Goal: Communication & Community: Answer question/provide support

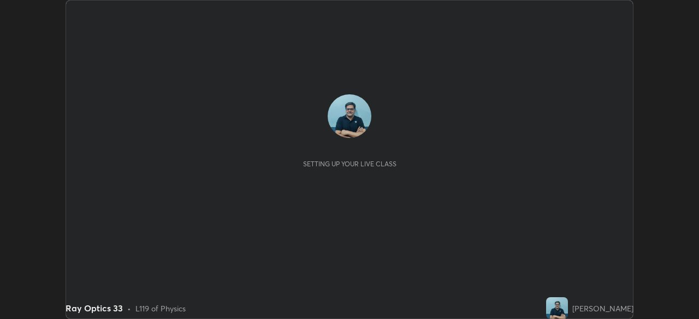
scroll to position [319, 698]
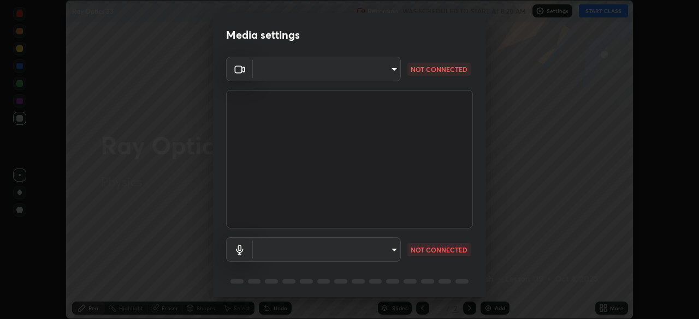
type input "68abbd0ba27f3b7b13d700706cc0a542acc53d6138fc99a51b3524be894f9c2a"
type input "c17f179a27d05cb872b71612fb377ed1280ec24d62f50840e7cc5c1a7b87f1b0"
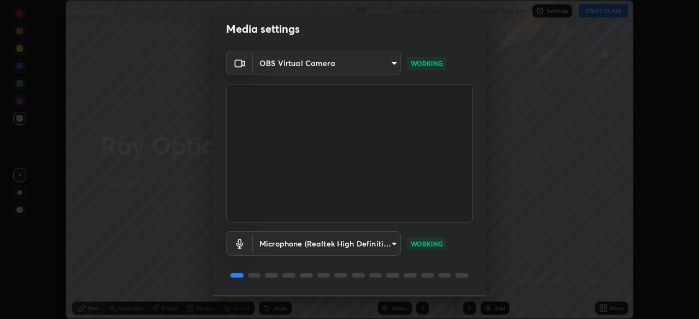
scroll to position [39, 0]
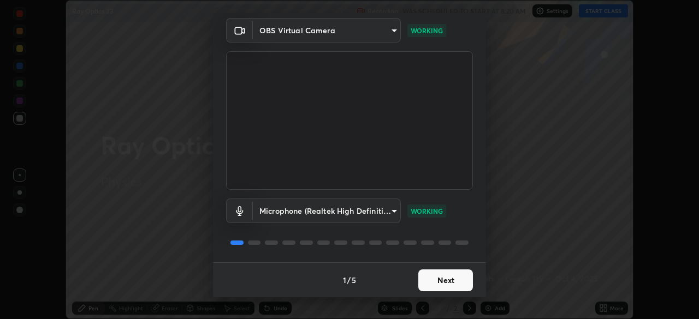
click at [452, 281] on button "Next" at bounding box center [445, 281] width 55 height 22
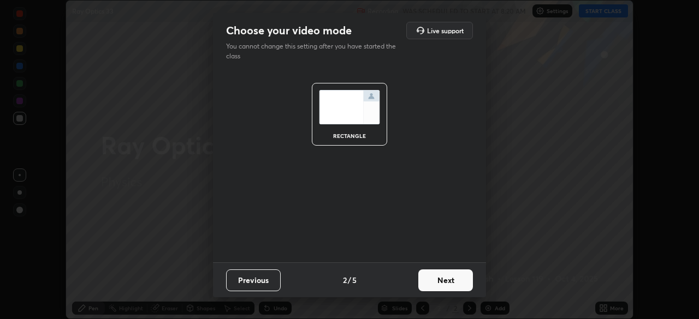
click at [452, 278] on button "Next" at bounding box center [445, 281] width 55 height 22
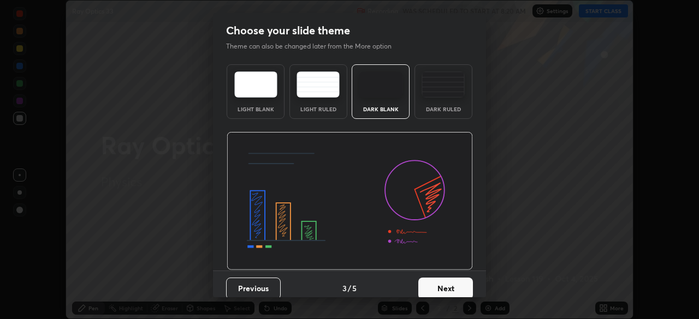
click at [457, 281] on button "Next" at bounding box center [445, 289] width 55 height 22
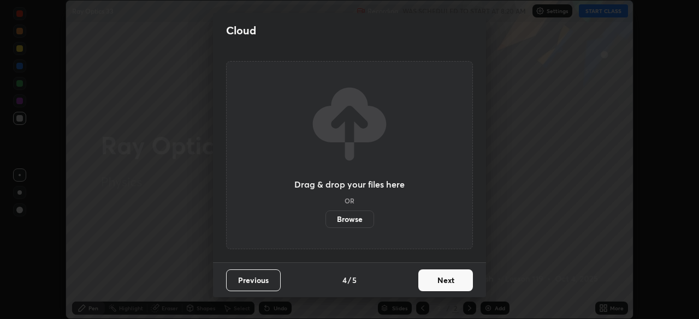
click at [459, 277] on button "Next" at bounding box center [445, 281] width 55 height 22
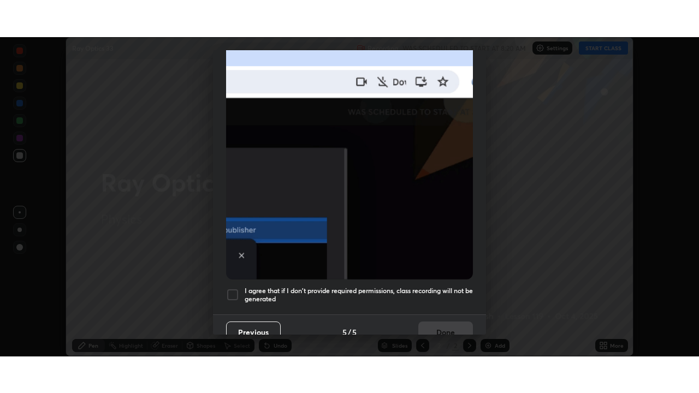
scroll to position [261, 0]
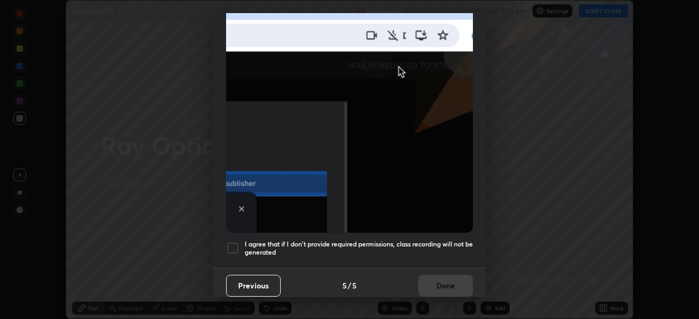
click at [233, 244] on div at bounding box center [232, 248] width 13 height 13
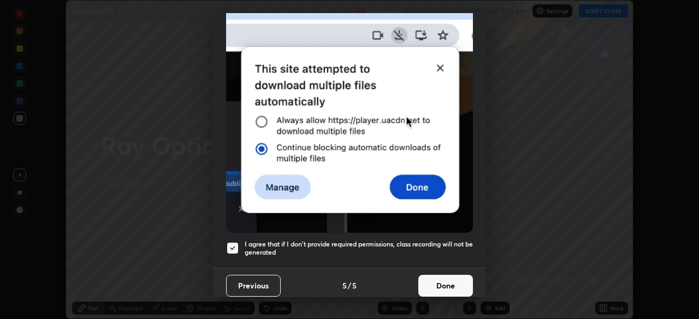
click at [445, 283] on button "Done" at bounding box center [445, 286] width 55 height 22
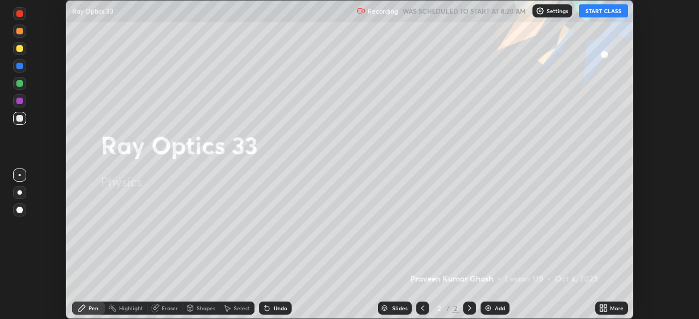
click at [604, 13] on button "START CLASS" at bounding box center [603, 10] width 49 height 13
click at [498, 311] on div "Add" at bounding box center [500, 308] width 10 height 5
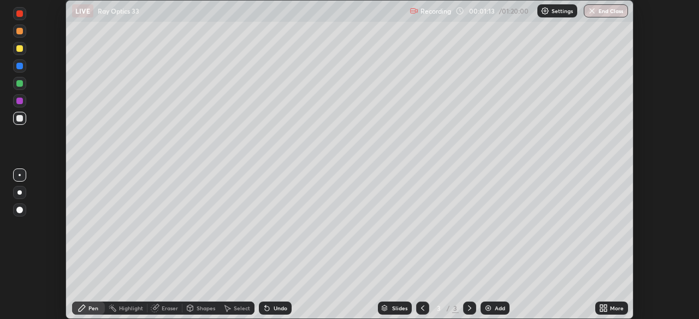
click at [615, 309] on div "More" at bounding box center [617, 308] width 14 height 5
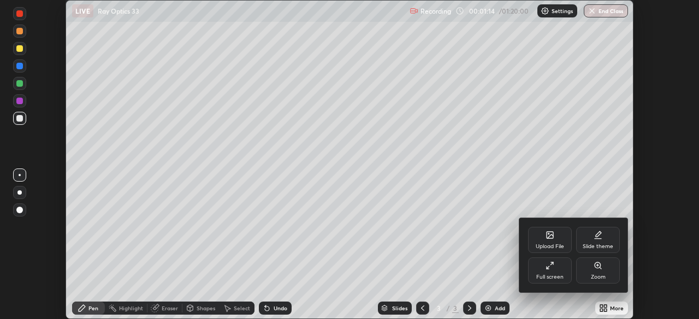
click at [554, 270] on div "Full screen" at bounding box center [550, 271] width 44 height 26
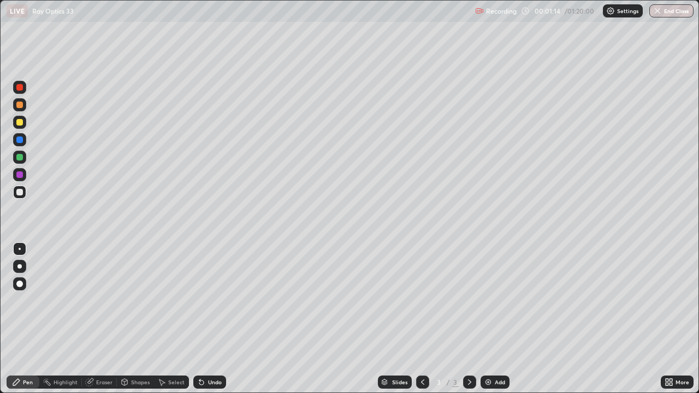
scroll to position [393, 699]
click at [23, 156] on div at bounding box center [19, 157] width 13 height 13
click at [21, 192] on div at bounding box center [19, 192] width 7 height 7
click at [104, 319] on div "Eraser" at bounding box center [104, 381] width 16 height 5
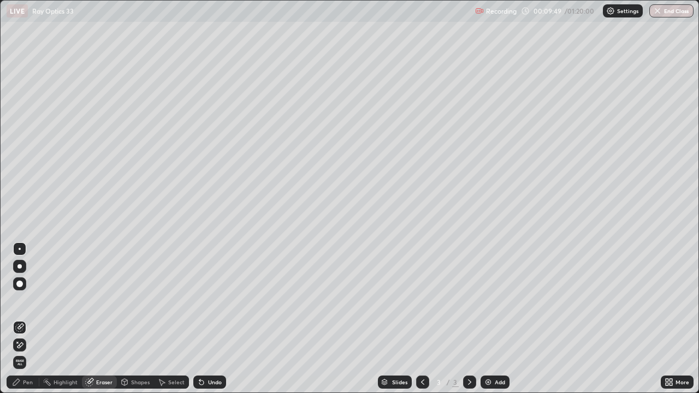
click at [28, 319] on div "Pen" at bounding box center [28, 381] width 10 height 5
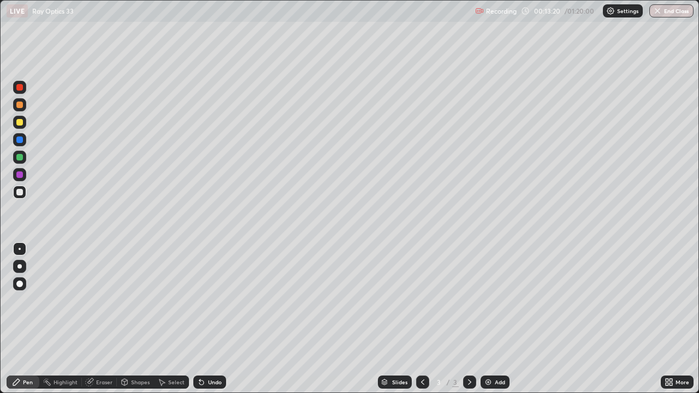
click at [219, 319] on div "Undo" at bounding box center [215, 381] width 14 height 5
click at [111, 319] on div "Eraser" at bounding box center [104, 381] width 16 height 5
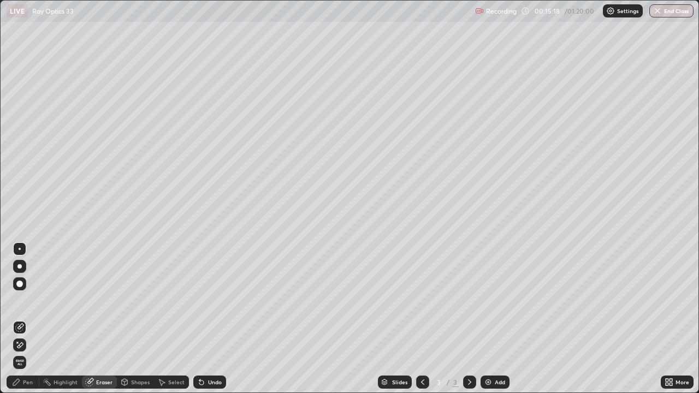
click at [174, 319] on div "Select" at bounding box center [176, 381] width 16 height 5
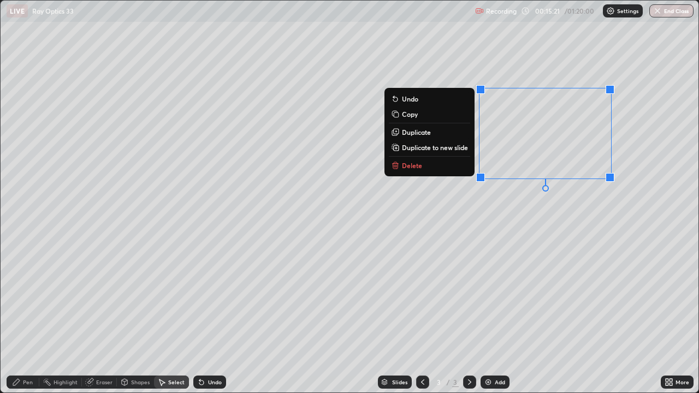
click at [416, 167] on p "Delete" at bounding box center [412, 165] width 20 height 9
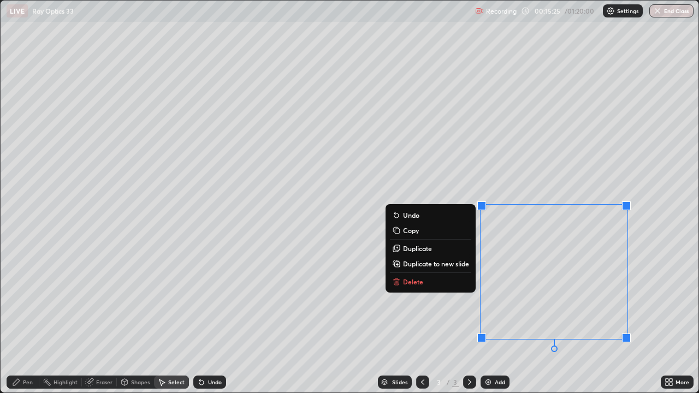
click at [418, 280] on p "Delete" at bounding box center [413, 281] width 20 height 9
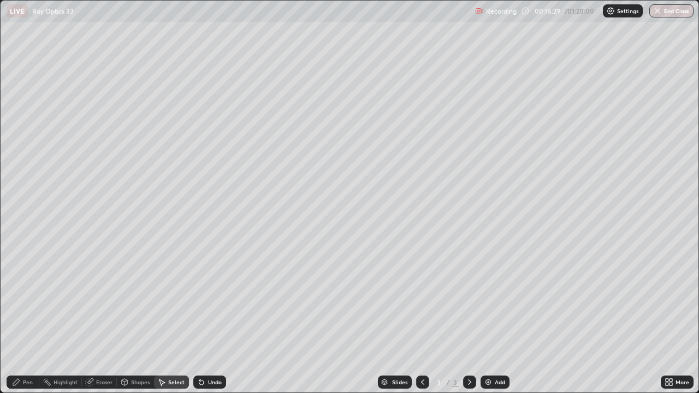
click at [22, 319] on div "Pen" at bounding box center [23, 382] width 33 height 13
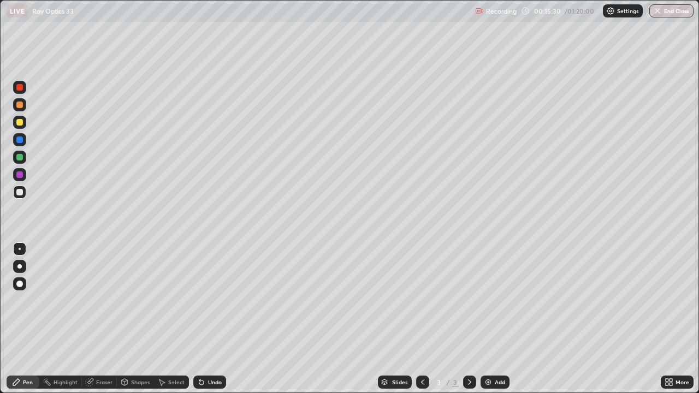
click at [14, 123] on div at bounding box center [19, 122] width 13 height 13
click at [21, 189] on div at bounding box center [19, 192] width 7 height 7
click at [21, 190] on div at bounding box center [19, 192] width 7 height 7
click at [20, 123] on div at bounding box center [19, 122] width 7 height 7
click at [19, 192] on div at bounding box center [19, 192] width 7 height 7
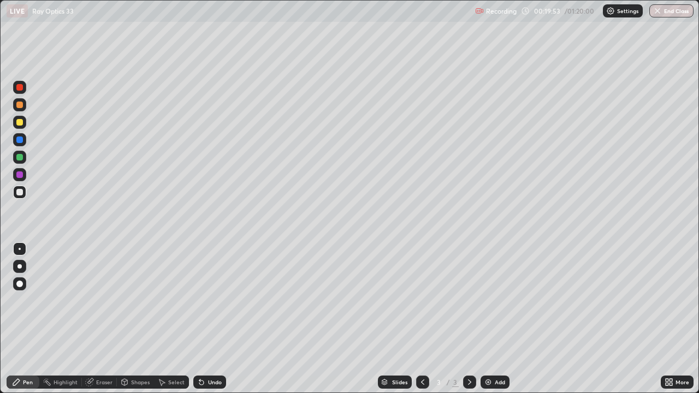
click at [208, 319] on div "Undo" at bounding box center [215, 381] width 14 height 5
click at [204, 319] on div "Undo" at bounding box center [209, 382] width 33 height 13
click at [495, 319] on div "Add" at bounding box center [500, 381] width 10 height 5
click at [421, 319] on icon at bounding box center [422, 382] width 9 height 9
click at [468, 319] on icon at bounding box center [469, 382] width 9 height 9
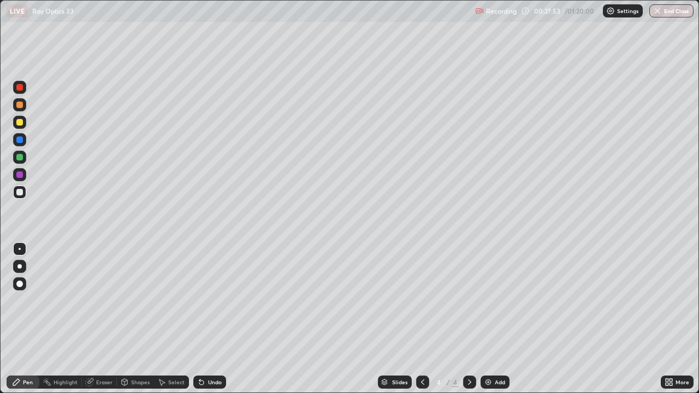
click at [499, 319] on div "Add" at bounding box center [500, 381] width 10 height 5
click at [171, 319] on div "Select" at bounding box center [176, 381] width 16 height 5
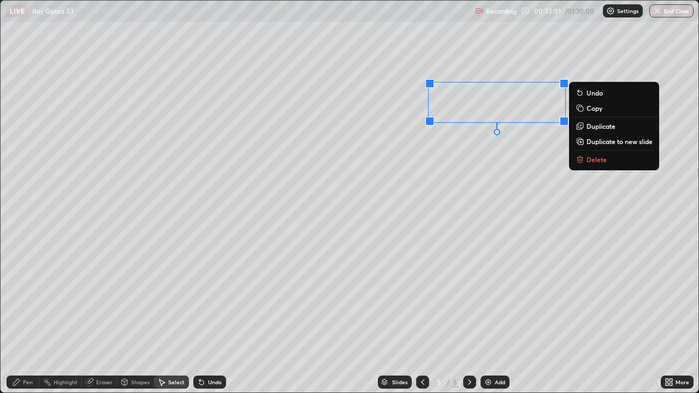
click at [599, 159] on p "Delete" at bounding box center [596, 159] width 20 height 9
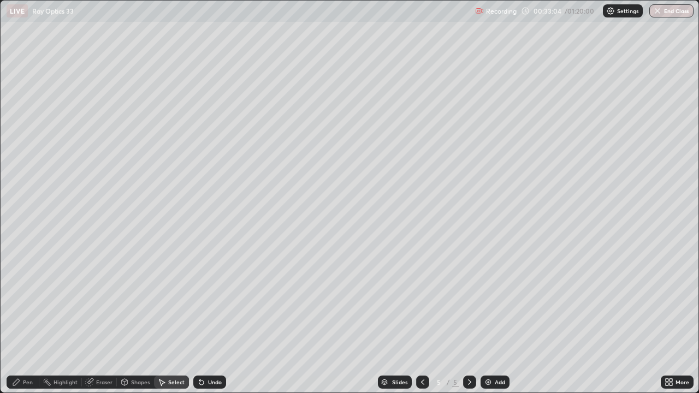
click at [34, 319] on div "Pen" at bounding box center [23, 382] width 33 height 13
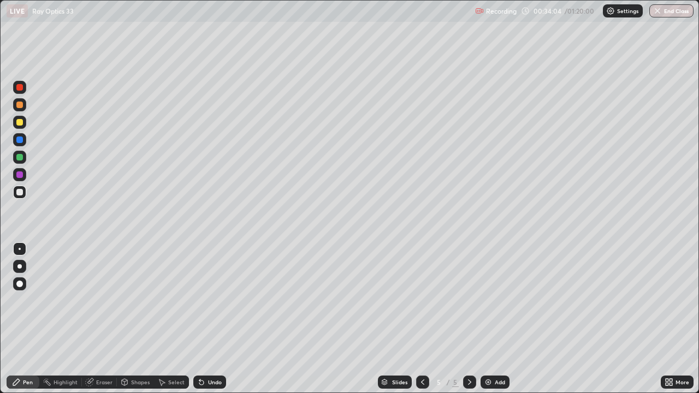
click at [20, 154] on div at bounding box center [19, 157] width 7 height 7
click at [97, 319] on div "Eraser" at bounding box center [104, 381] width 16 height 5
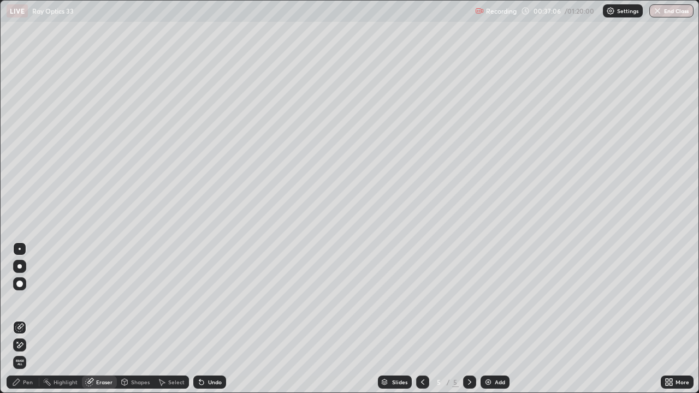
click at [25, 319] on div "Pen" at bounding box center [28, 381] width 10 height 5
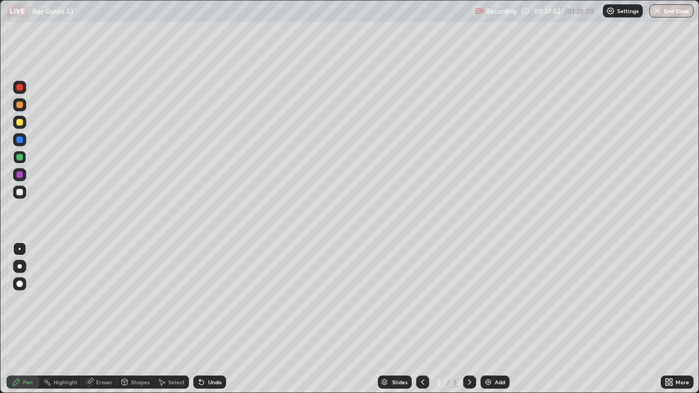
click at [498, 319] on div "Add" at bounding box center [500, 381] width 10 height 5
click at [21, 194] on div at bounding box center [19, 192] width 7 height 7
click at [21, 157] on div at bounding box center [19, 157] width 7 height 7
click at [206, 319] on div "Undo" at bounding box center [209, 382] width 33 height 13
click at [208, 319] on div "Undo" at bounding box center [215, 381] width 14 height 5
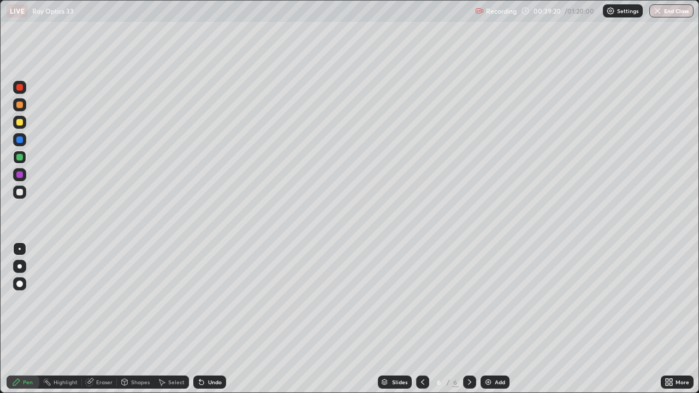
click at [208, 319] on div "Undo" at bounding box center [215, 381] width 14 height 5
click at [209, 319] on div "Undo" at bounding box center [215, 381] width 14 height 5
click at [210, 319] on div "Undo" at bounding box center [215, 381] width 14 height 5
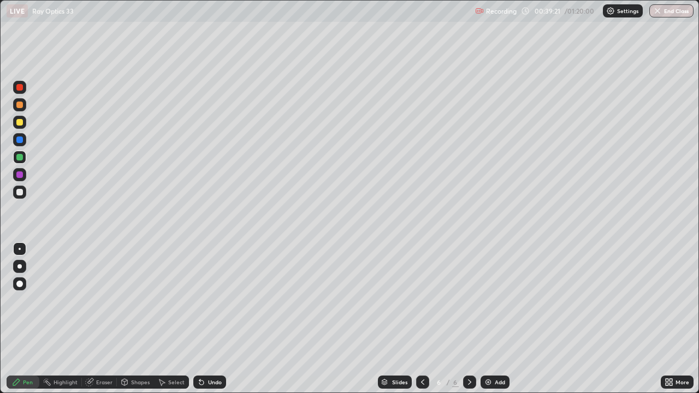
click at [209, 319] on div "Undo" at bounding box center [215, 381] width 14 height 5
click at [18, 139] on div at bounding box center [19, 139] width 7 height 7
click at [20, 122] on div at bounding box center [19, 122] width 7 height 7
click at [105, 319] on div "Eraser" at bounding box center [104, 381] width 16 height 5
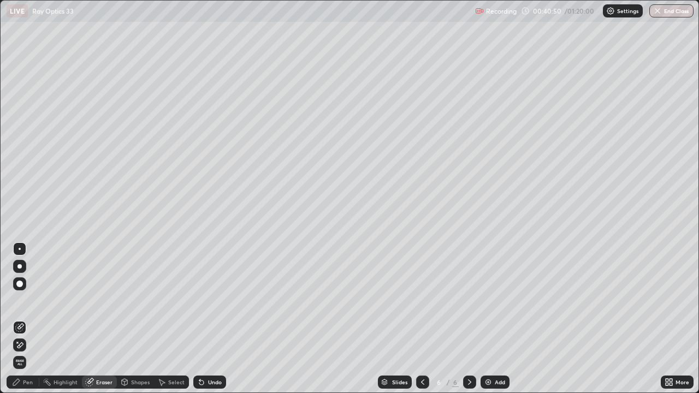
click at [34, 319] on div "Pen" at bounding box center [23, 382] width 33 height 13
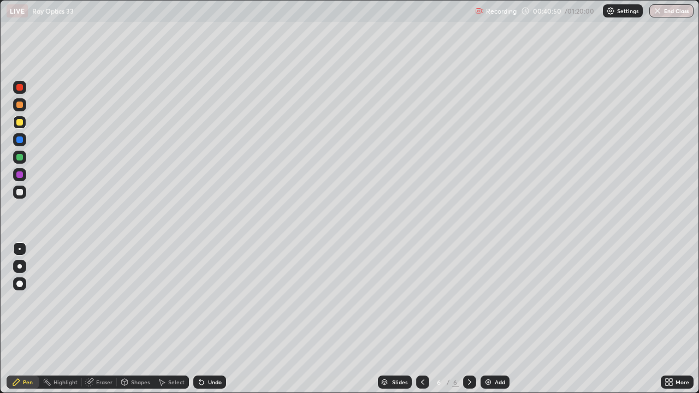
click at [18, 157] on div at bounding box center [19, 157] width 7 height 7
click at [497, 319] on div "Add" at bounding box center [494, 382] width 29 height 13
click at [421, 319] on icon at bounding box center [422, 382] width 9 height 9
click at [422, 319] on icon at bounding box center [422, 381] width 3 height 5
click at [178, 319] on div "Select" at bounding box center [176, 381] width 16 height 5
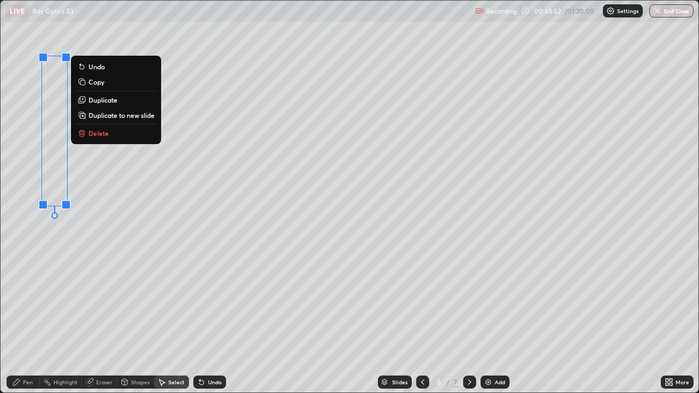
click at [99, 84] on p "Copy" at bounding box center [96, 82] width 16 height 9
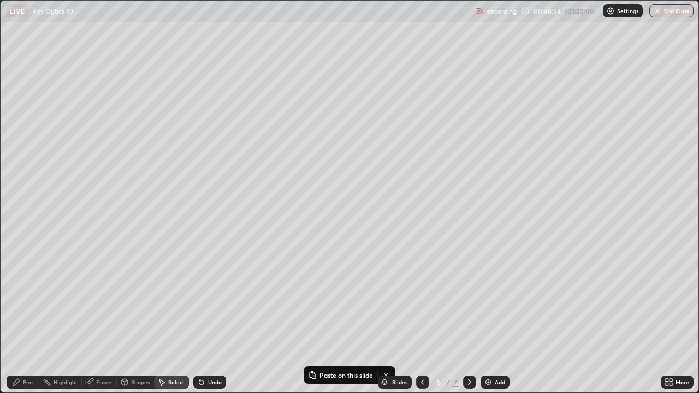
click at [495, 319] on div "Add" at bounding box center [500, 381] width 10 height 5
click at [77, 87] on p "Paste here" at bounding box center [82, 84] width 32 height 9
click at [77, 263] on div "0 ° Undo Copy Paste here Duplicate Duplicate to new slide Delete" at bounding box center [350, 197] width 698 height 392
click at [27, 319] on div "Pen" at bounding box center [28, 381] width 10 height 5
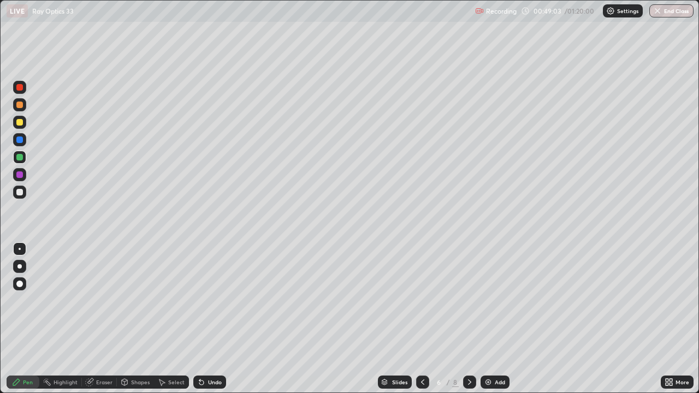
click at [19, 192] on div at bounding box center [19, 192] width 7 height 7
click at [210, 319] on div "Undo" at bounding box center [209, 382] width 33 height 13
click at [211, 319] on div "Undo" at bounding box center [215, 381] width 14 height 5
click at [212, 319] on div "Undo" at bounding box center [215, 381] width 14 height 5
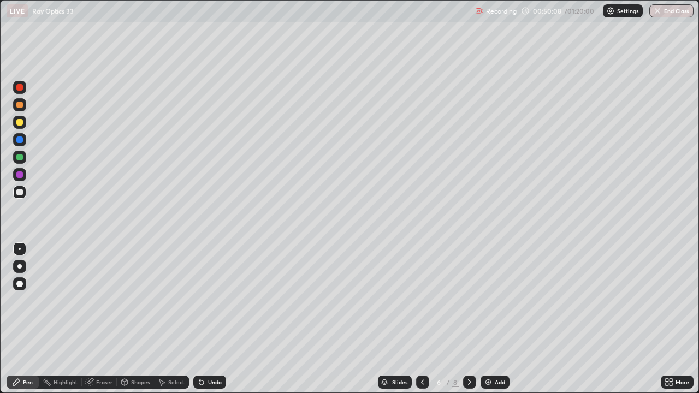
click at [209, 319] on div "Undo" at bounding box center [215, 381] width 14 height 5
click at [19, 157] on div at bounding box center [19, 157] width 7 height 7
click at [20, 124] on div at bounding box center [19, 122] width 7 height 7
click at [22, 193] on div at bounding box center [19, 192] width 7 height 7
click at [22, 155] on div at bounding box center [19, 157] width 7 height 7
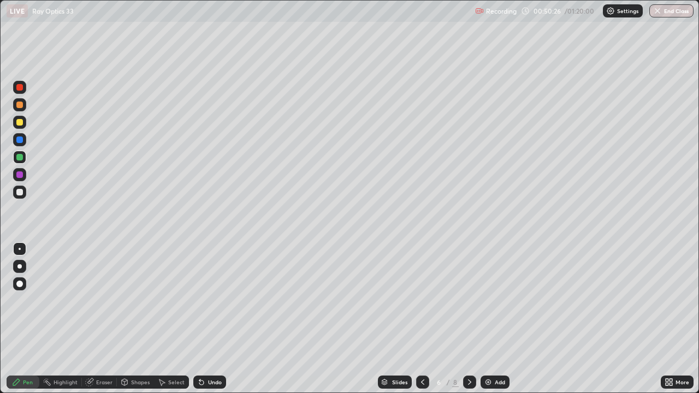
click at [20, 122] on div at bounding box center [19, 122] width 7 height 7
click at [21, 156] on div at bounding box center [19, 157] width 7 height 7
click at [22, 193] on div at bounding box center [19, 192] width 7 height 7
click at [20, 123] on div at bounding box center [19, 122] width 7 height 7
click at [21, 159] on div at bounding box center [19, 157] width 7 height 7
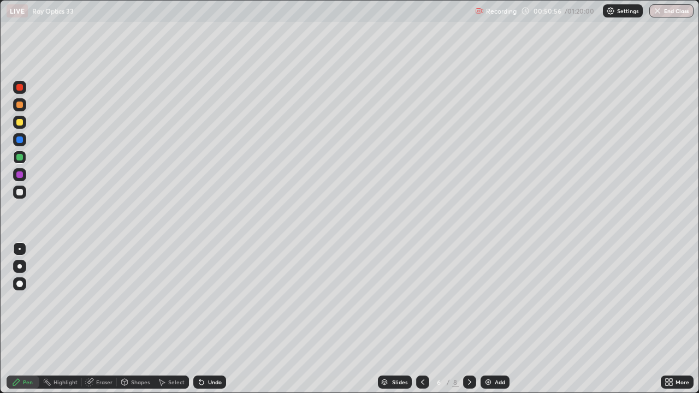
click at [22, 105] on div at bounding box center [19, 105] width 7 height 7
click at [20, 157] on div at bounding box center [19, 157] width 7 height 7
click at [210, 319] on div "Undo" at bounding box center [215, 381] width 14 height 5
click at [21, 194] on div at bounding box center [19, 192] width 7 height 7
click at [22, 157] on div at bounding box center [19, 157] width 7 height 7
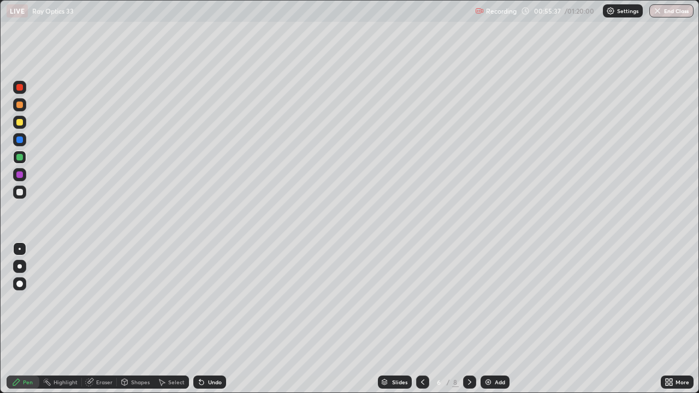
click at [20, 192] on div at bounding box center [19, 192] width 7 height 7
click at [177, 319] on div "Select" at bounding box center [176, 381] width 16 height 5
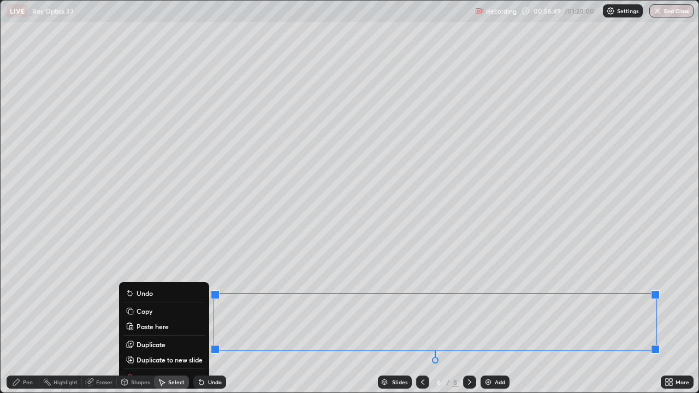
click at [129, 319] on div "Shapes" at bounding box center [135, 382] width 37 height 22
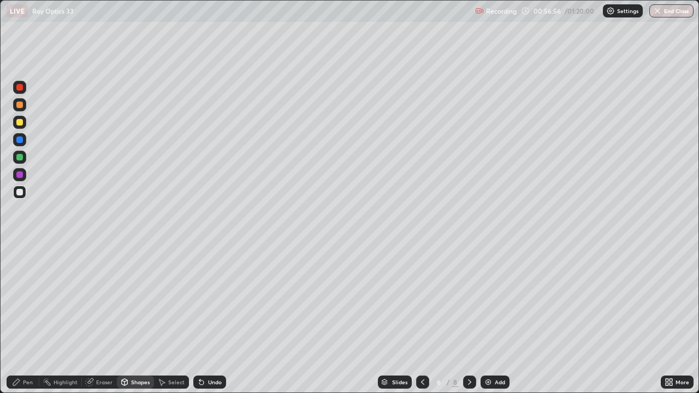
click at [213, 319] on div "Undo" at bounding box center [209, 382] width 33 height 13
click at [175, 319] on div "Select" at bounding box center [176, 381] width 16 height 5
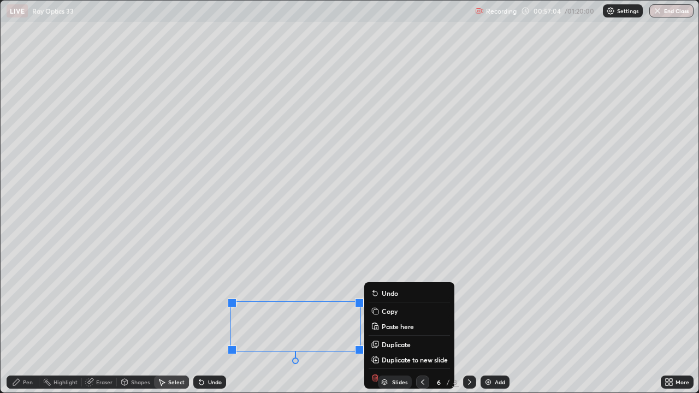
click at [374, 319] on div "Slides 6 / 8 Add" at bounding box center [443, 382] width 435 height 22
click at [378, 319] on div "Slides" at bounding box center [395, 382] width 34 height 13
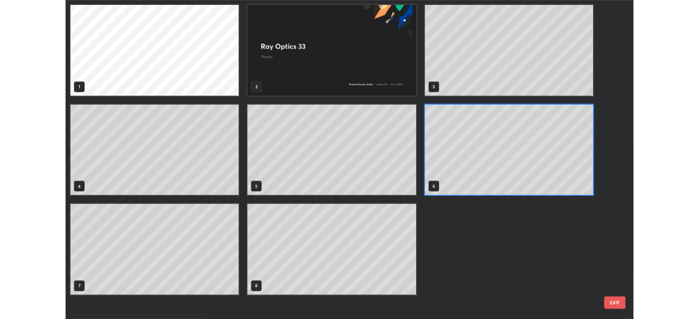
scroll to position [389, 692]
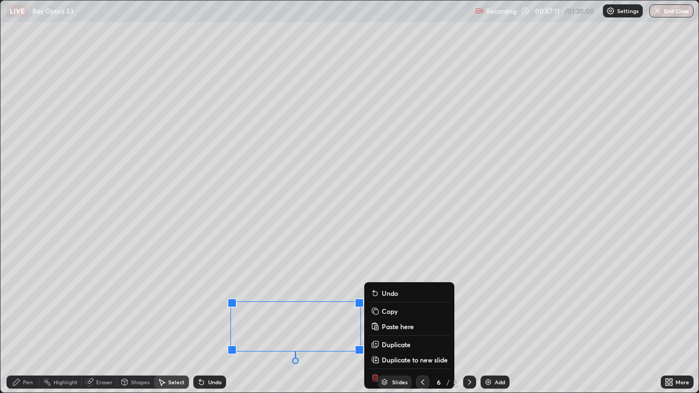
click at [465, 277] on div "0 ° Undo Copy Paste here Duplicate Duplicate to new slide Delete" at bounding box center [350, 197] width 698 height 392
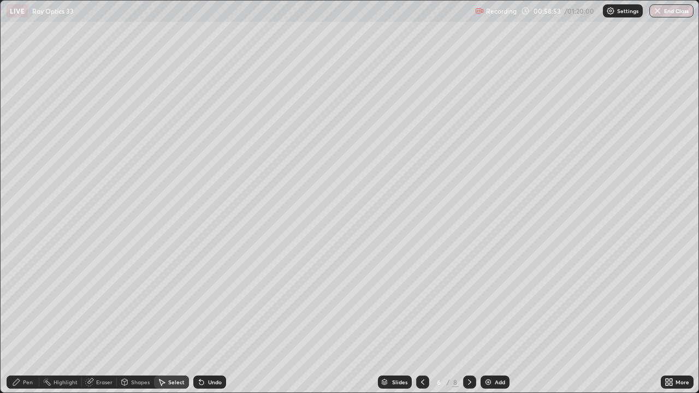
click at [189, 204] on div "0 ° Undo Copy Paste here Duplicate Duplicate to new slide Delete" at bounding box center [350, 197] width 698 height 392
click at [189, 206] on div "0 ° Undo Copy Paste here Duplicate Duplicate to new slide Delete" at bounding box center [350, 197] width 698 height 392
click at [190, 215] on div "0 ° Undo Copy Paste here Duplicate Duplicate to new slide Delete" at bounding box center [350, 197] width 698 height 392
click at [126, 319] on div "0 ° Undo Copy Paste here Duplicate Duplicate to new slide Delete" at bounding box center [350, 197] width 698 height 392
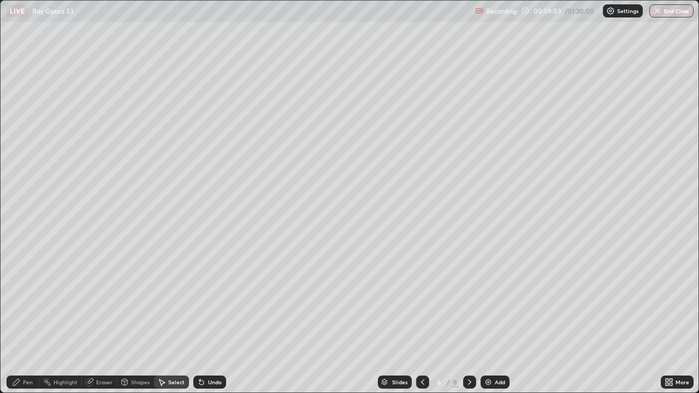
click at [32, 319] on div "Pen" at bounding box center [28, 381] width 10 height 5
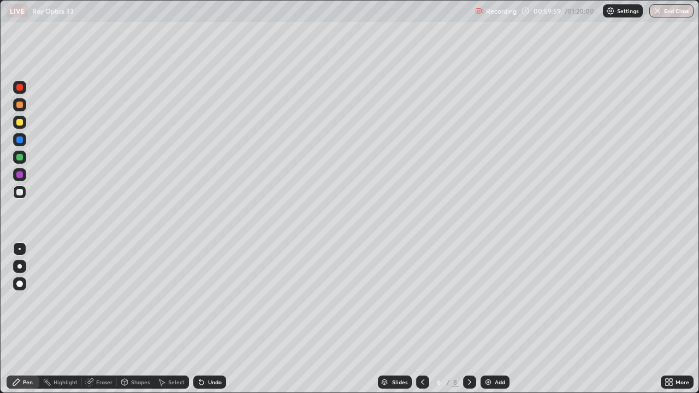
click at [19, 158] on div at bounding box center [19, 157] width 7 height 7
click at [18, 123] on div at bounding box center [19, 122] width 7 height 7
click at [501, 319] on div "Add" at bounding box center [500, 381] width 10 height 5
click at [172, 319] on div "Select" at bounding box center [176, 381] width 16 height 5
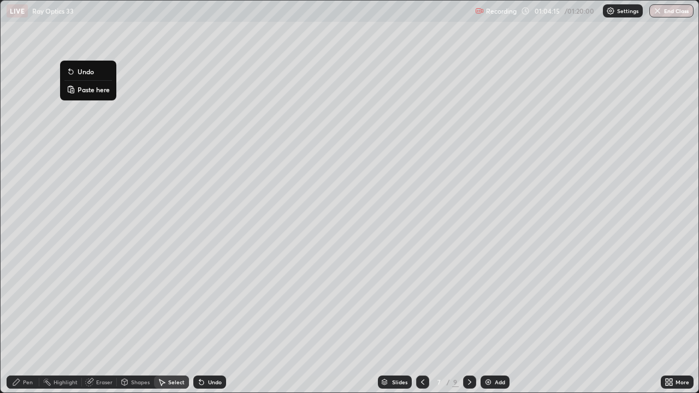
click at [87, 91] on p "Paste here" at bounding box center [94, 89] width 32 height 9
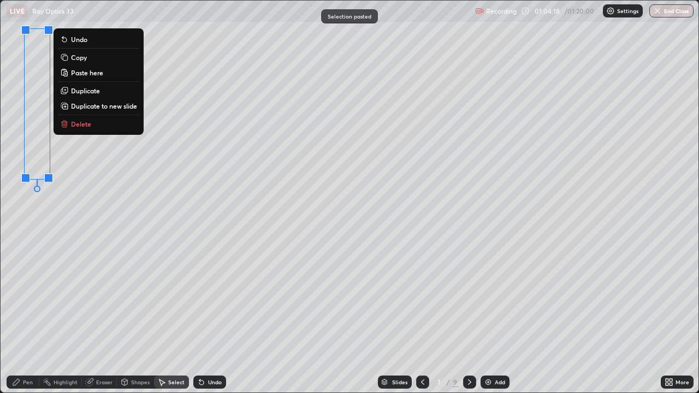
click at [82, 166] on div "0 ° Undo Copy Paste here Duplicate Duplicate to new slide Delete" at bounding box center [350, 197] width 698 height 392
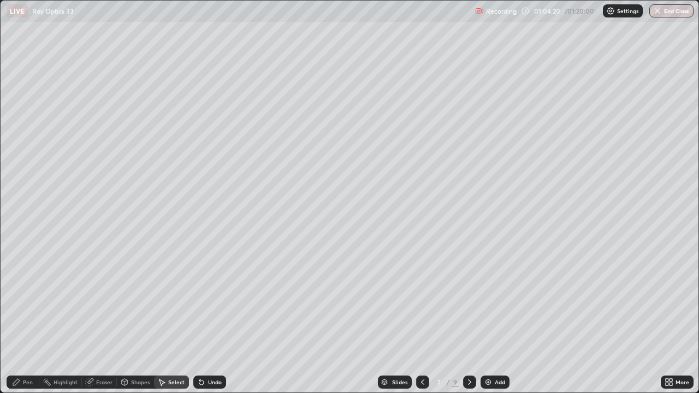
click at [29, 319] on div "Pen" at bounding box center [28, 381] width 10 height 5
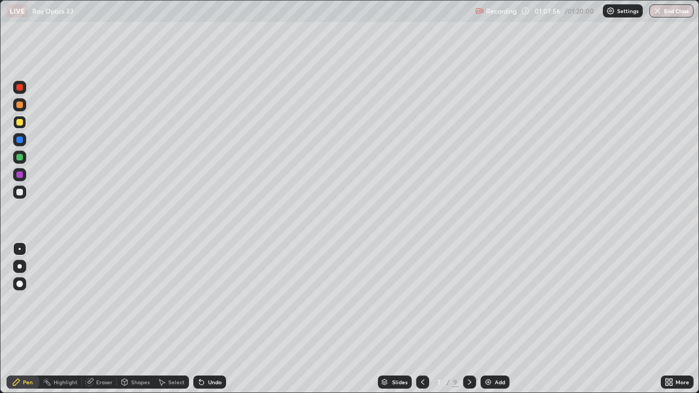
click at [213, 319] on div "Undo" at bounding box center [215, 381] width 14 height 5
click at [215, 319] on div "Undo" at bounding box center [209, 382] width 33 height 13
click at [214, 319] on div "Undo" at bounding box center [209, 382] width 33 height 13
click at [498, 319] on div "Add" at bounding box center [500, 381] width 10 height 5
click at [420, 319] on icon at bounding box center [421, 381] width 3 height 5
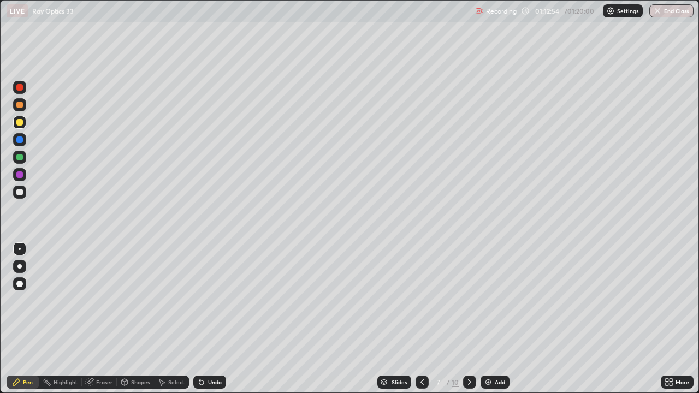
click at [495, 319] on div "Add" at bounding box center [500, 381] width 10 height 5
click at [104, 319] on div "Eraser" at bounding box center [104, 381] width 16 height 5
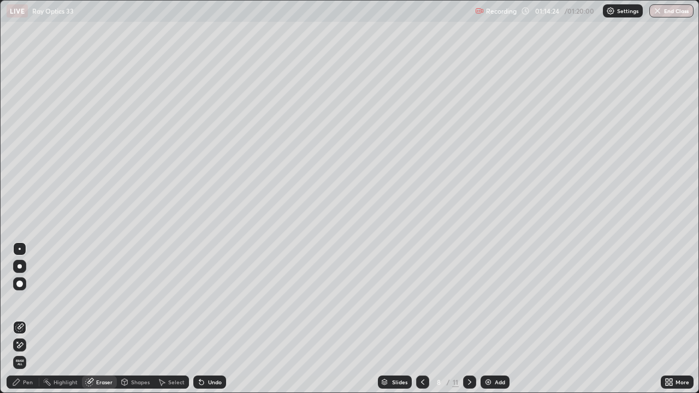
click at [26, 319] on div "Pen" at bounding box center [23, 382] width 33 height 13
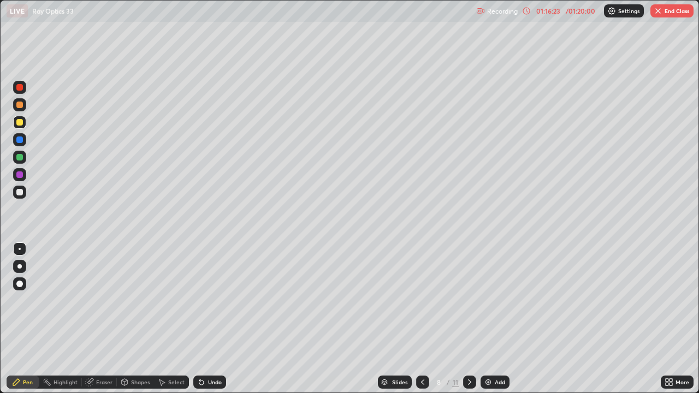
click at [498, 319] on div "Add" at bounding box center [500, 381] width 10 height 5
click at [19, 191] on div at bounding box center [19, 192] width 7 height 7
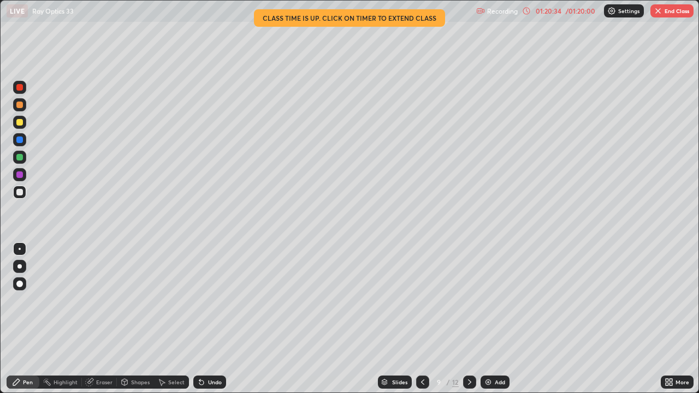
click at [20, 156] on div at bounding box center [19, 157] width 7 height 7
click at [22, 192] on div at bounding box center [19, 192] width 7 height 7
click at [19, 121] on div at bounding box center [19, 122] width 7 height 7
click at [422, 319] on icon at bounding box center [422, 381] width 3 height 5
click at [421, 319] on icon at bounding box center [422, 382] width 9 height 9
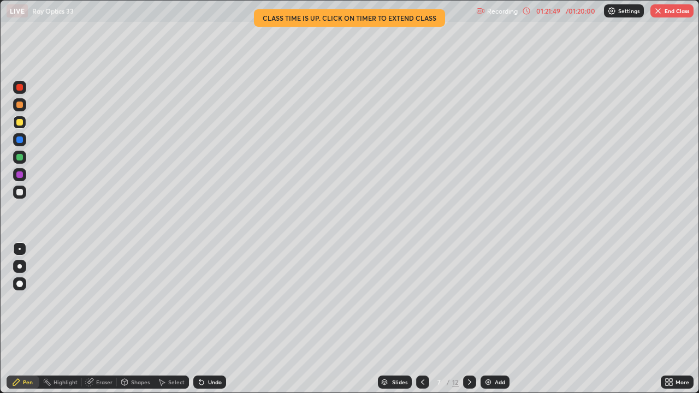
click at [468, 319] on icon at bounding box center [469, 382] width 9 height 9
click at [676, 16] on button "End Class" at bounding box center [671, 10] width 43 height 13
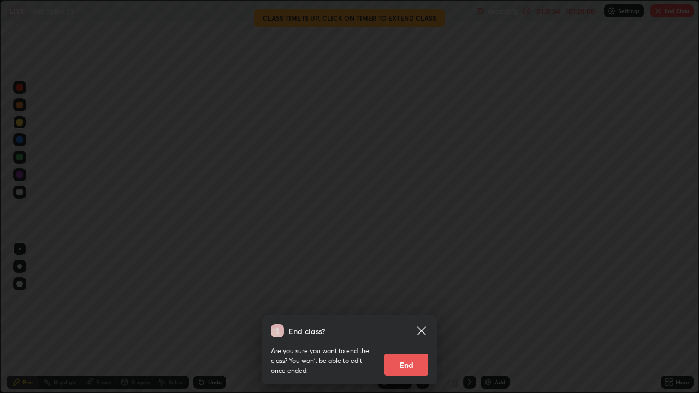
click at [414, 319] on button "End" at bounding box center [406, 365] width 44 height 22
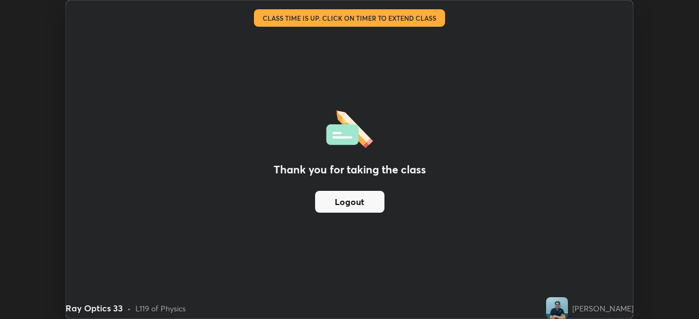
scroll to position [54267, 53887]
